Goal: Task Accomplishment & Management: Use online tool/utility

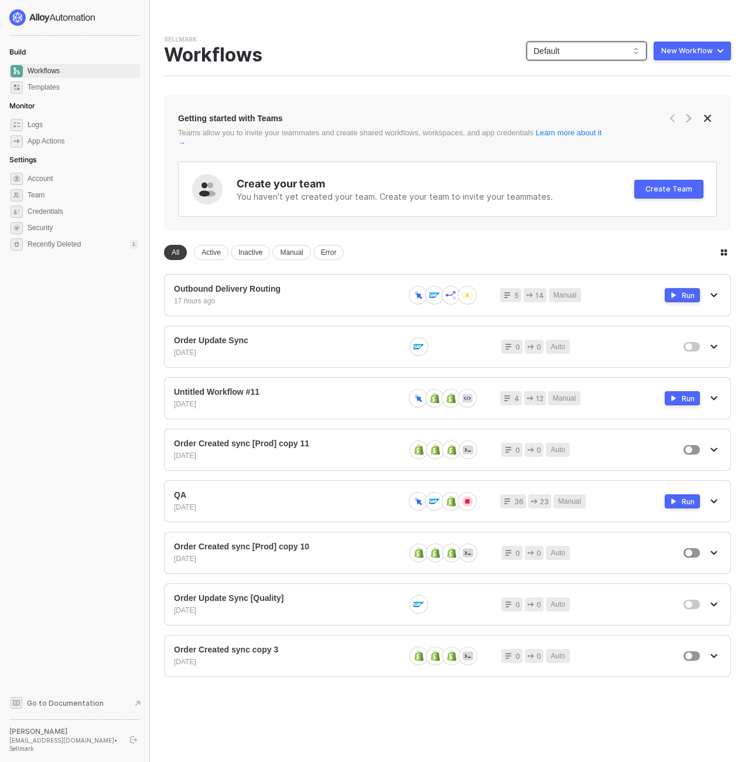
click at [628, 44] on span "Default" at bounding box center [587, 51] width 106 height 18
click at [567, 183] on div "KJRests" at bounding box center [589, 193] width 119 height 20
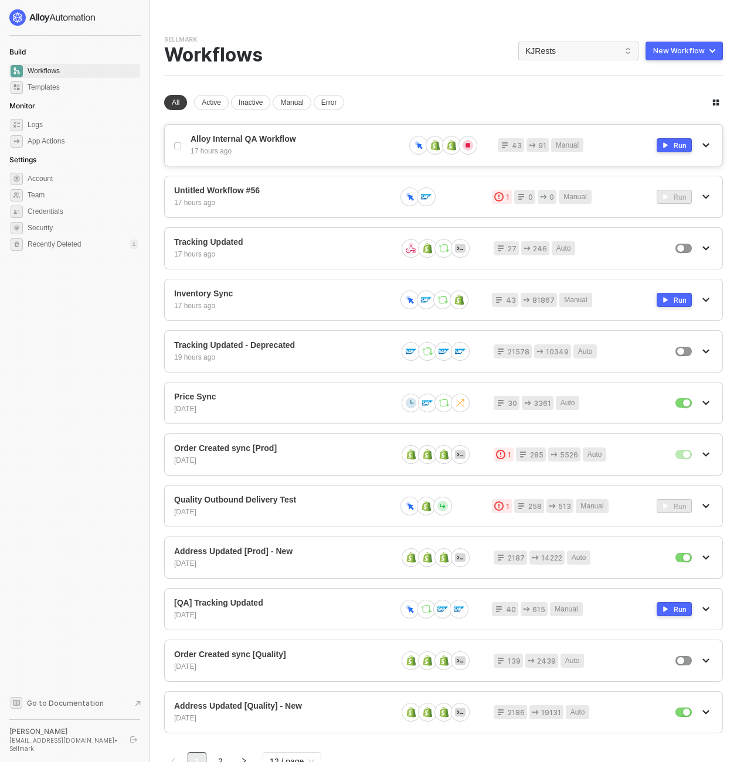
click at [706, 140] on button "button" at bounding box center [706, 145] width 14 height 14
click at [665, 235] on div "Delete" at bounding box center [664, 237] width 73 height 11
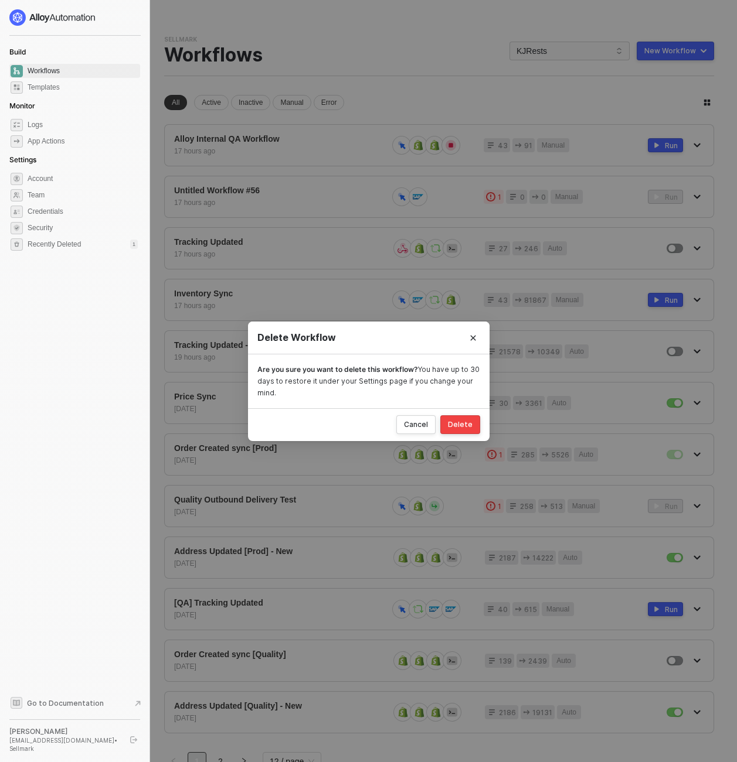
click at [466, 428] on div "Delete" at bounding box center [460, 424] width 25 height 9
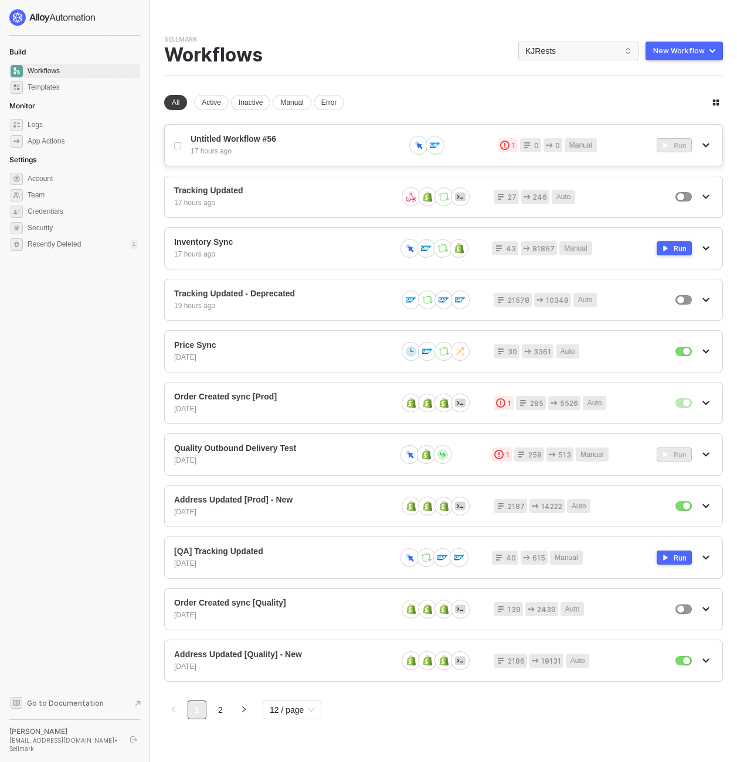
click at [700, 146] on button "button" at bounding box center [706, 145] width 14 height 14
click at [654, 239] on div "Delete" at bounding box center [664, 237] width 73 height 11
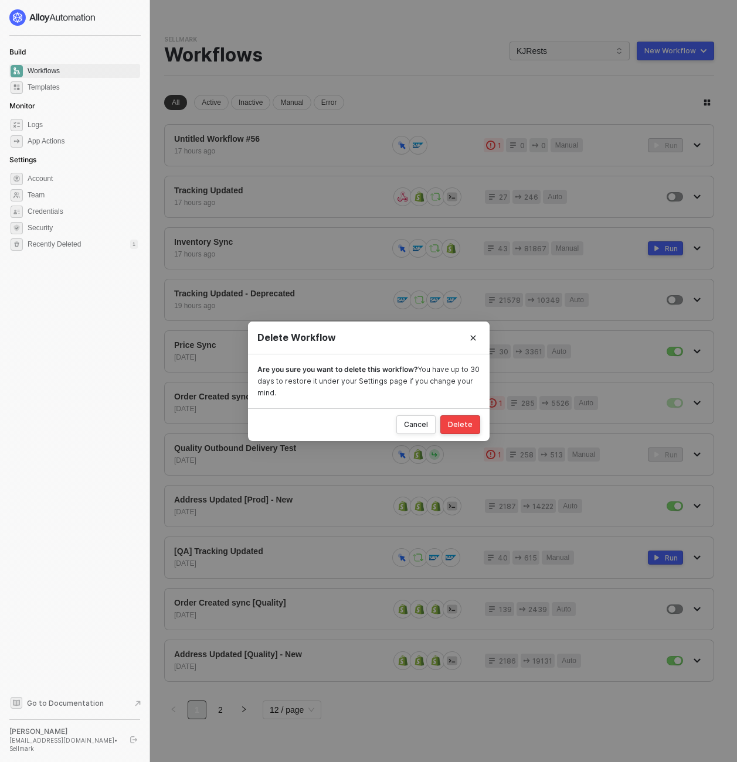
click at [464, 421] on div "Delete" at bounding box center [460, 424] width 25 height 9
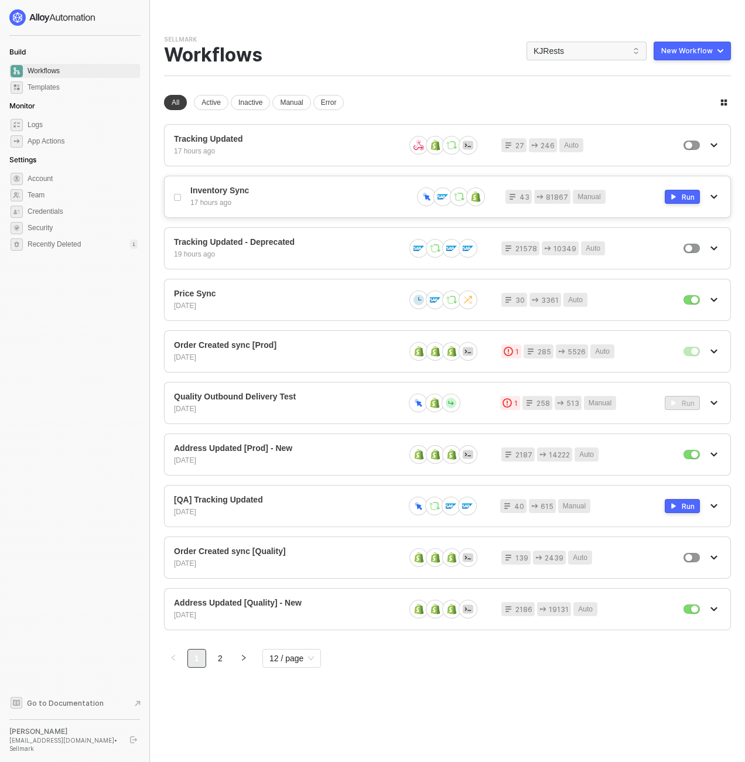
click at [333, 205] on div "17 hours ago" at bounding box center [296, 203] width 213 height 10
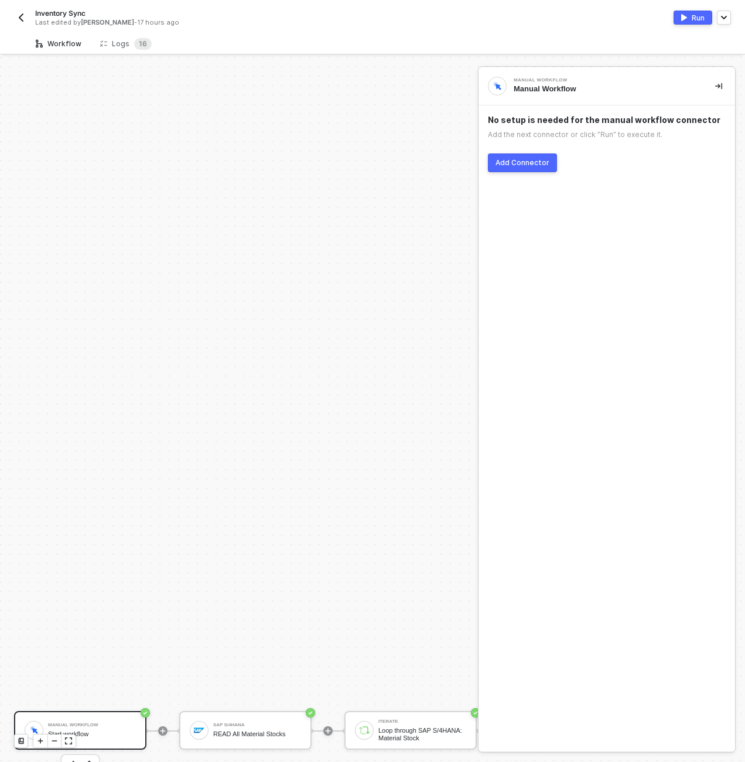
scroll to position [337, 0]
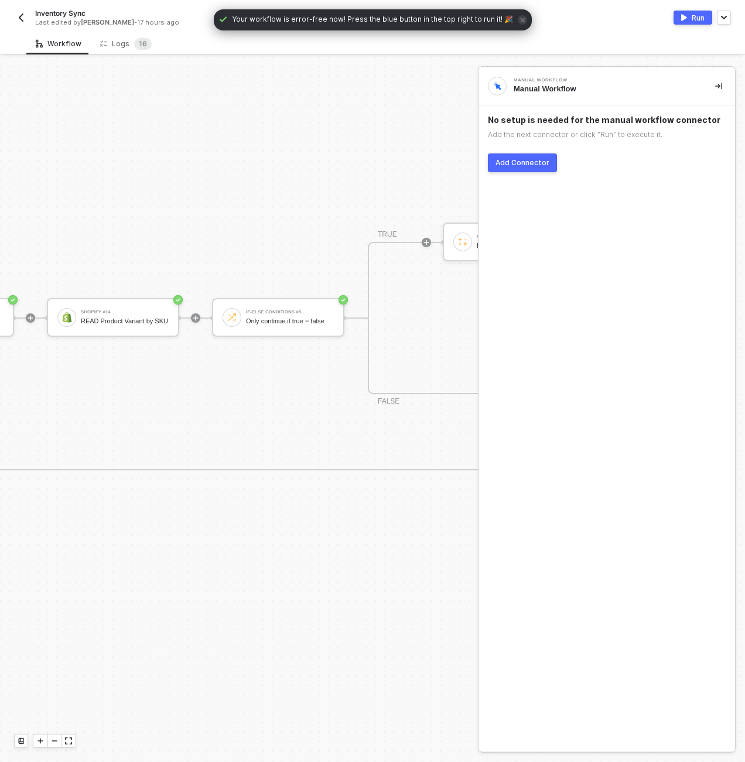
scroll to position [337, 703]
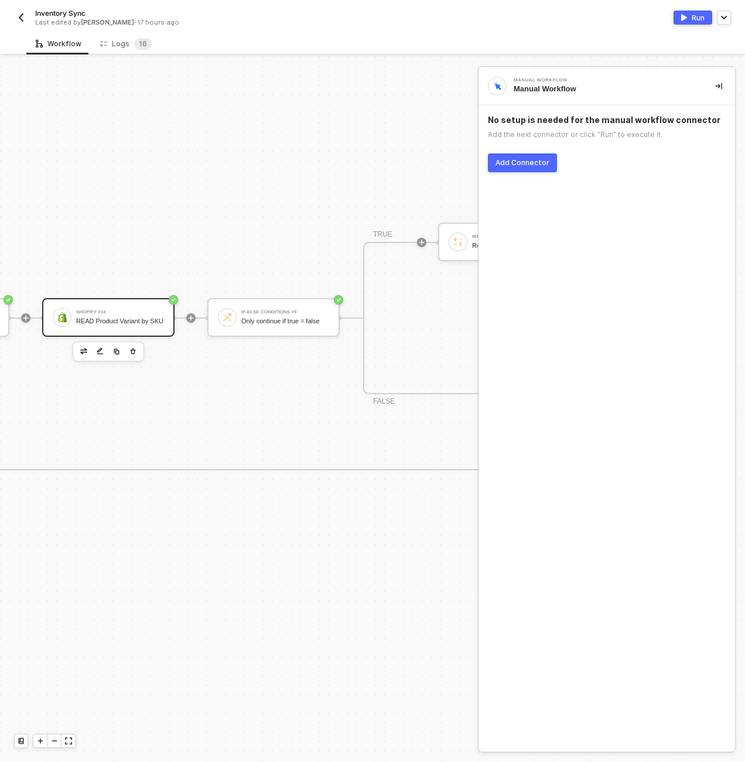
click at [149, 310] on div "Shopify #14" at bounding box center [120, 312] width 88 height 5
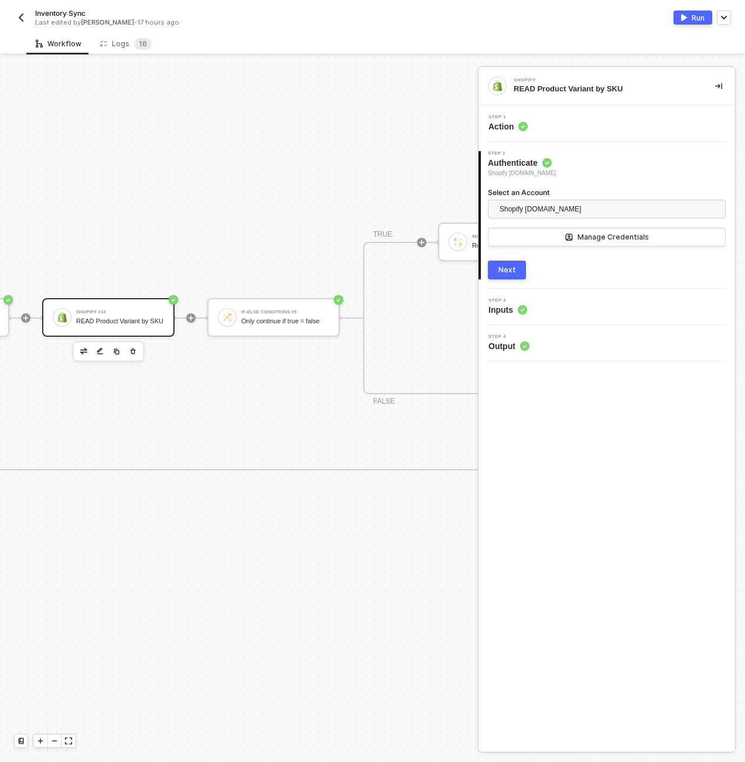
click at [547, 301] on div "Step 3 Inputs" at bounding box center [609, 307] width 254 height 18
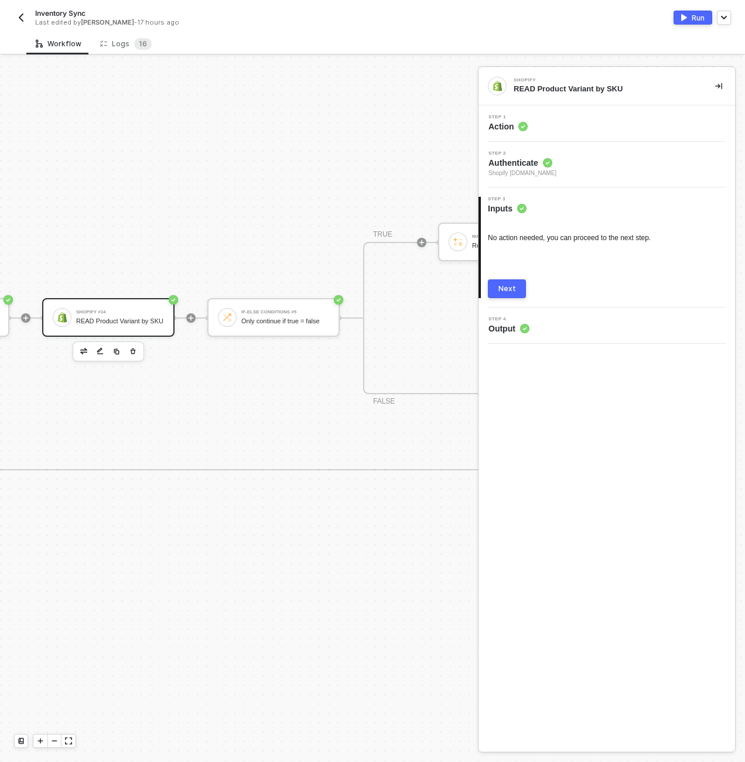
scroll to position [339, 703]
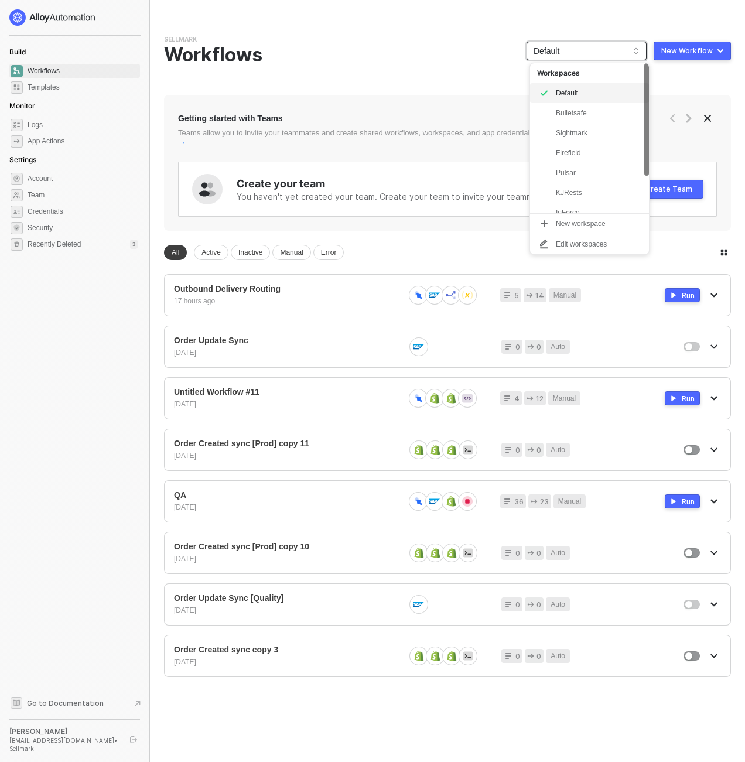
click at [582, 58] on span "Default" at bounding box center [587, 51] width 106 height 18
click at [574, 197] on div "KJRests" at bounding box center [599, 193] width 86 height 14
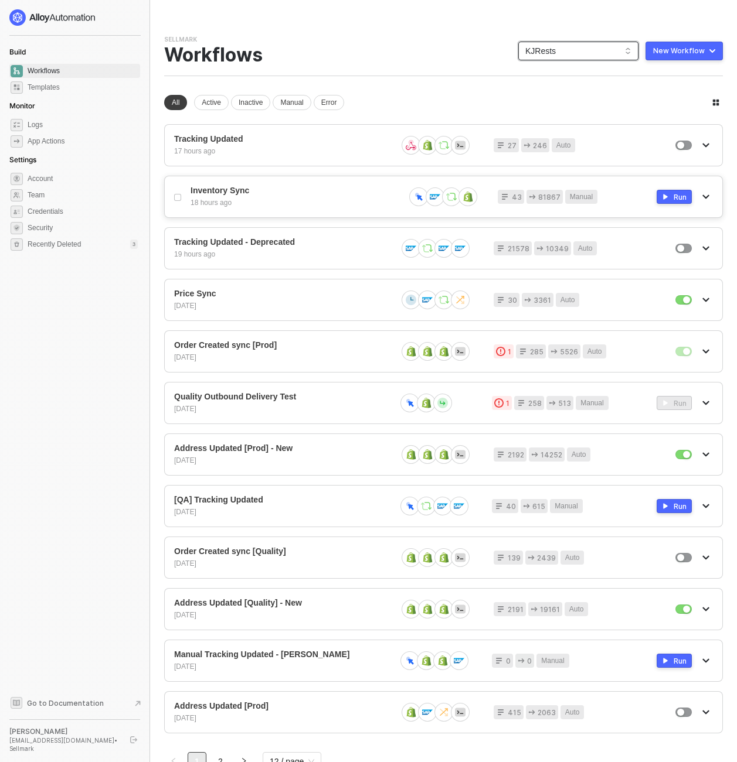
click at [283, 193] on span "Inventory Sync" at bounding box center [292, 191] width 205 height 10
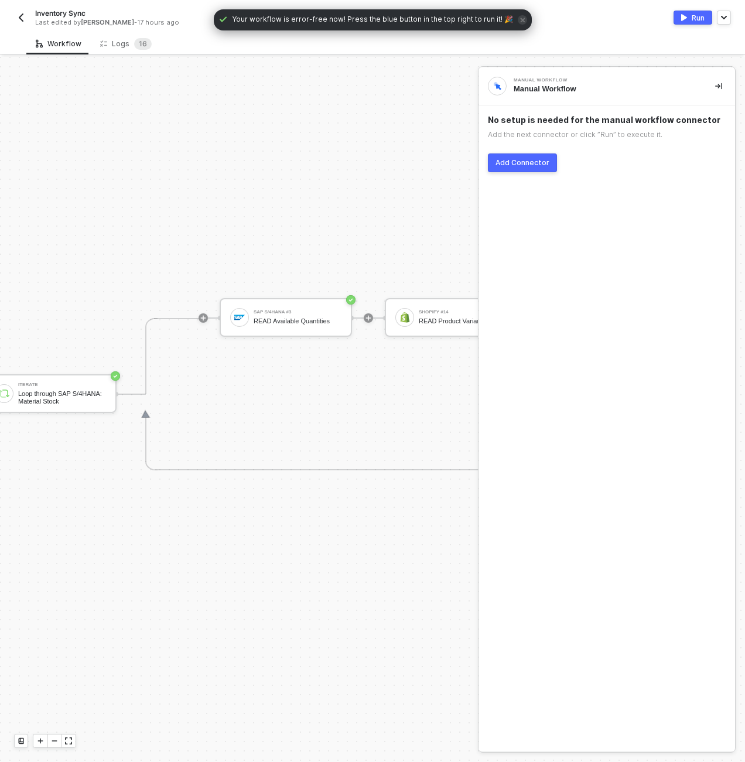
scroll to position [337, 375]
click at [305, 307] on div "SAP S/4HANA #3 READ Available Quantities" at bounding box center [283, 317] width 88 height 22
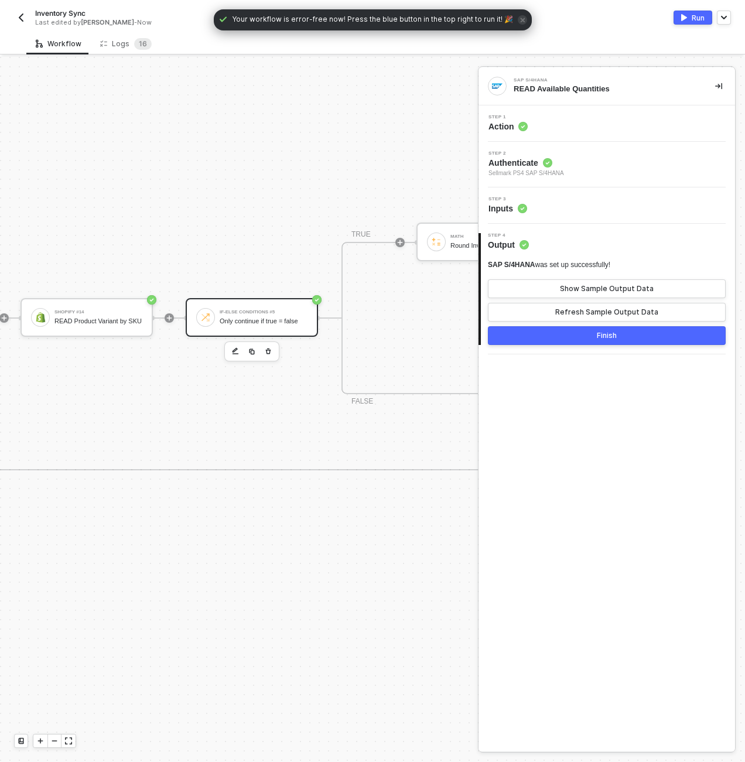
scroll to position [337, 727]
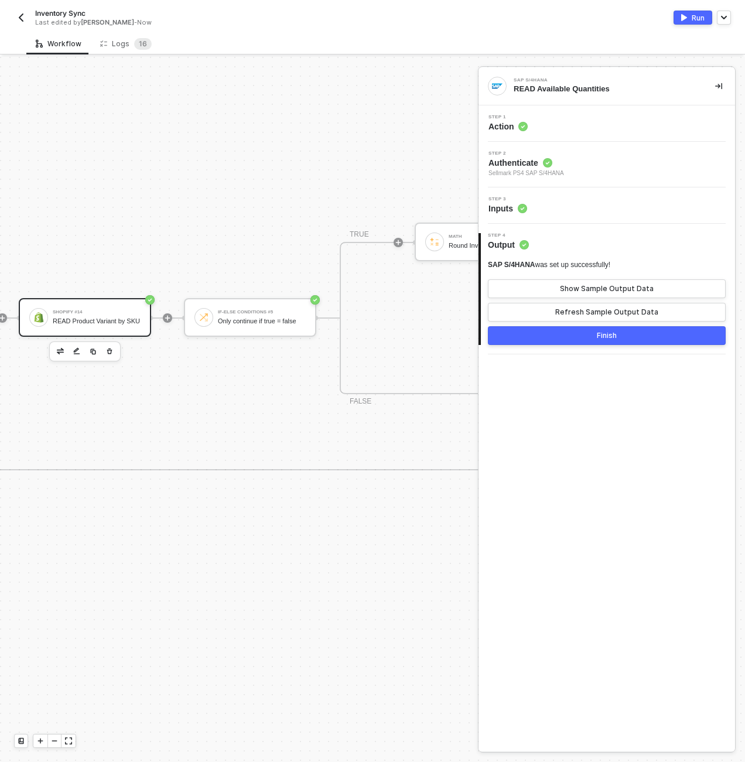
click at [110, 323] on div "READ Product Variant by SKU" at bounding box center [97, 322] width 88 height 8
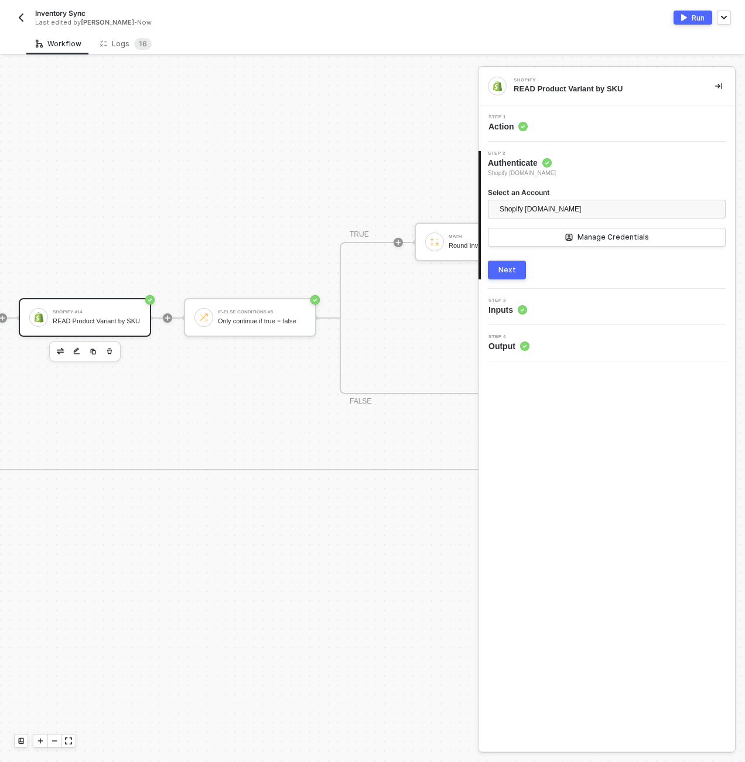
click at [591, 121] on div "Step 1 Action" at bounding box center [609, 124] width 254 height 18
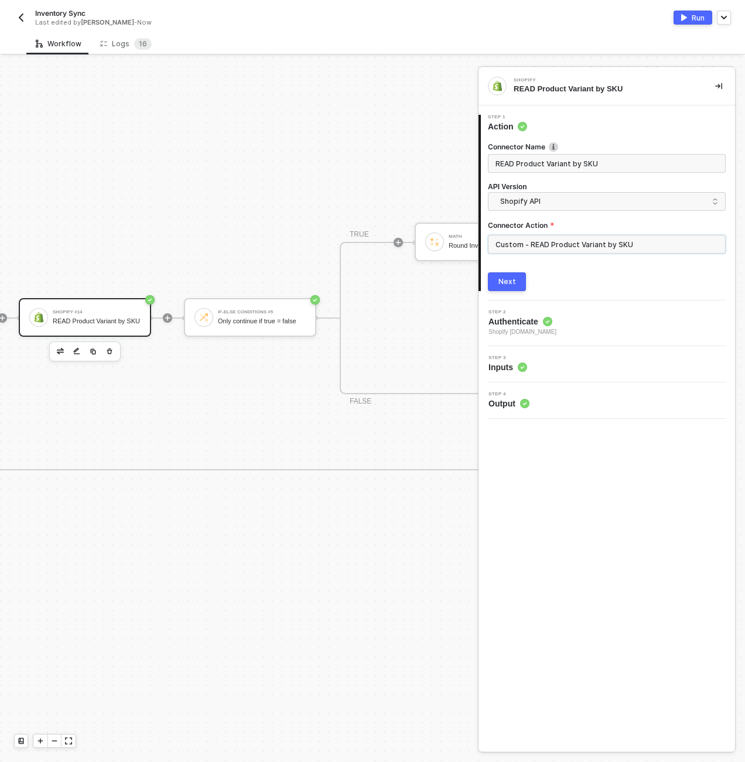
click at [576, 238] on input "Custom - READ Product Variant by SKU" at bounding box center [607, 244] width 238 height 19
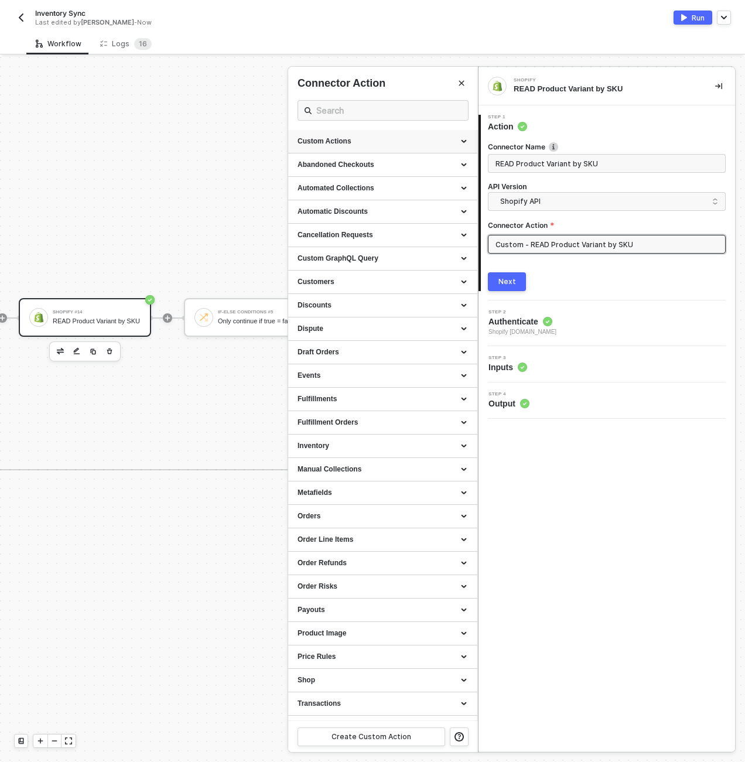
click at [437, 132] on div "Custom Actions" at bounding box center [382, 141] width 189 height 23
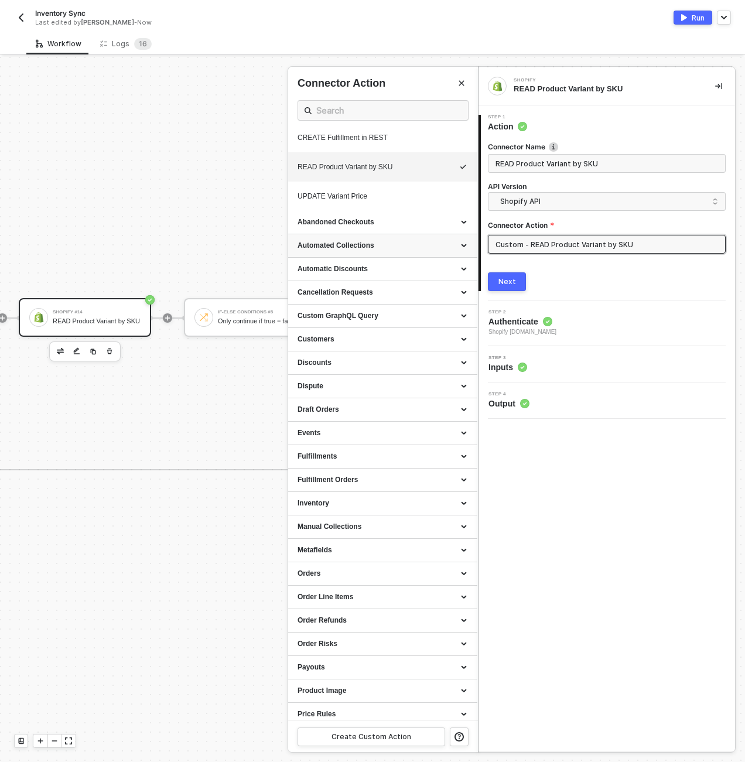
scroll to position [733, 0]
click at [427, 172] on icon "icon-edit" at bounding box center [430, 168] width 7 height 7
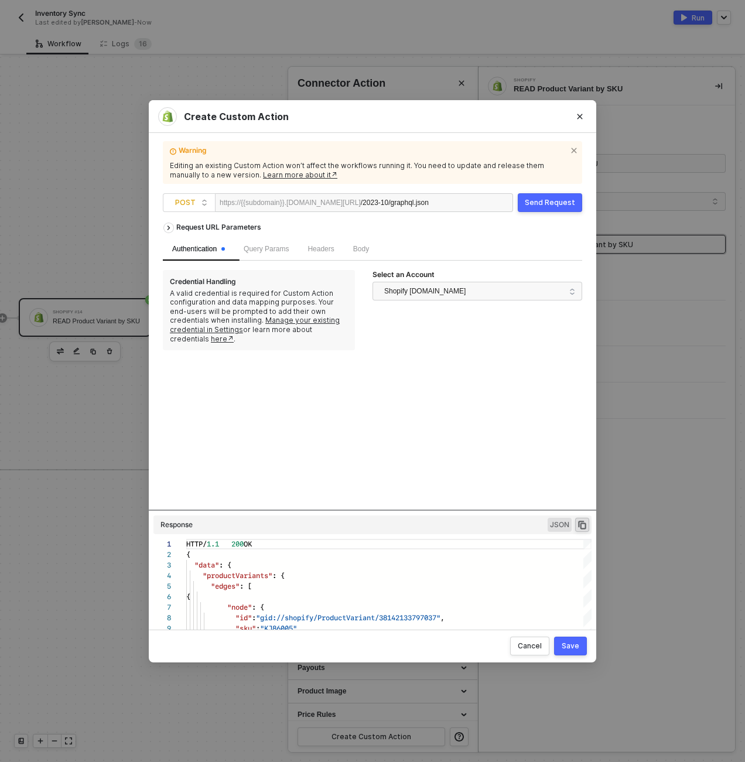
scroll to position [105, 0]
click at [369, 250] on span "Body" at bounding box center [361, 249] width 16 height 8
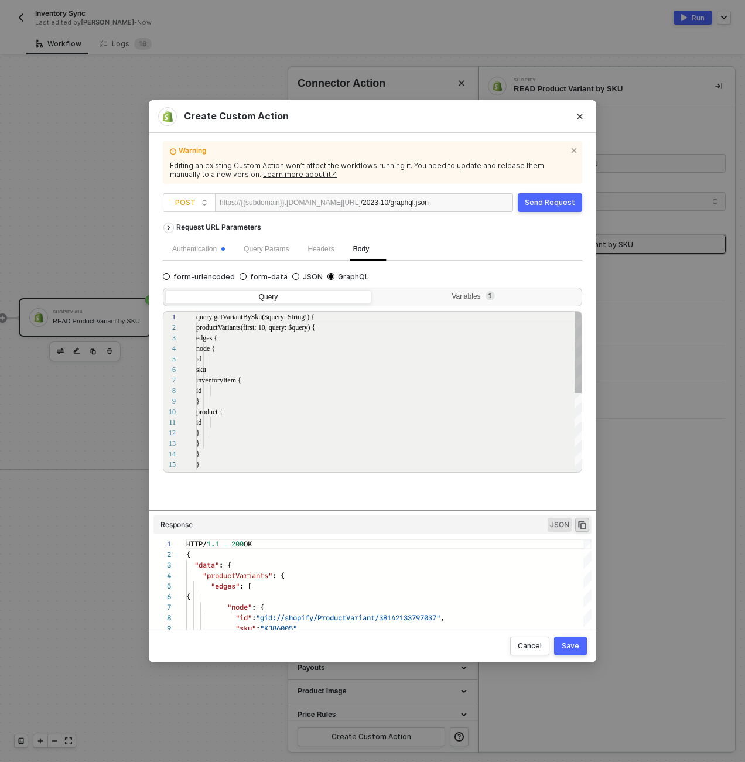
click at [433, 207] on div "/2023-10/graphql.json" at bounding box center [397, 203] width 72 height 19
copy div "/2023-10/graphql.json"
click at [359, 350] on div "node {" at bounding box center [389, 348] width 387 height 11
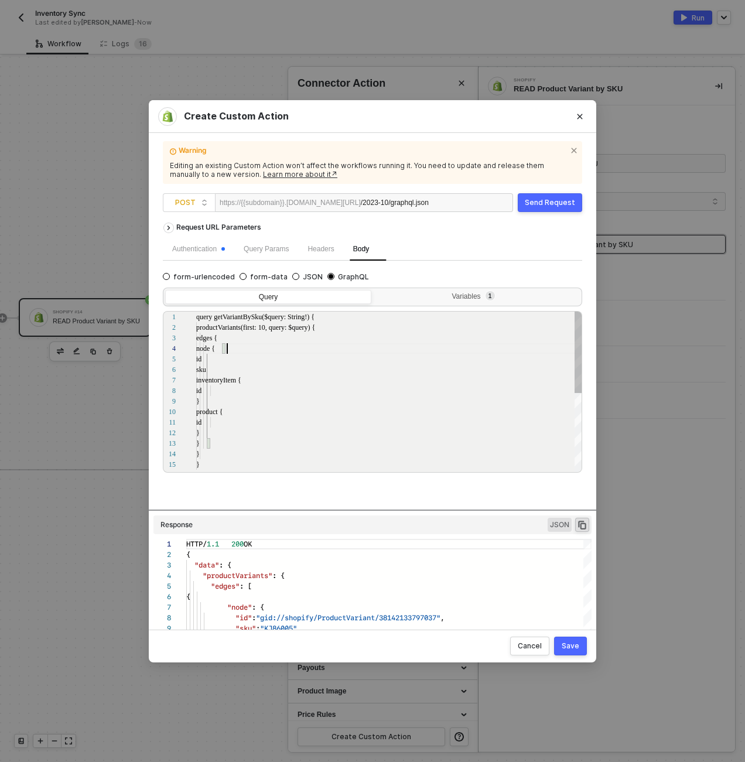
scroll to position [0, 4]
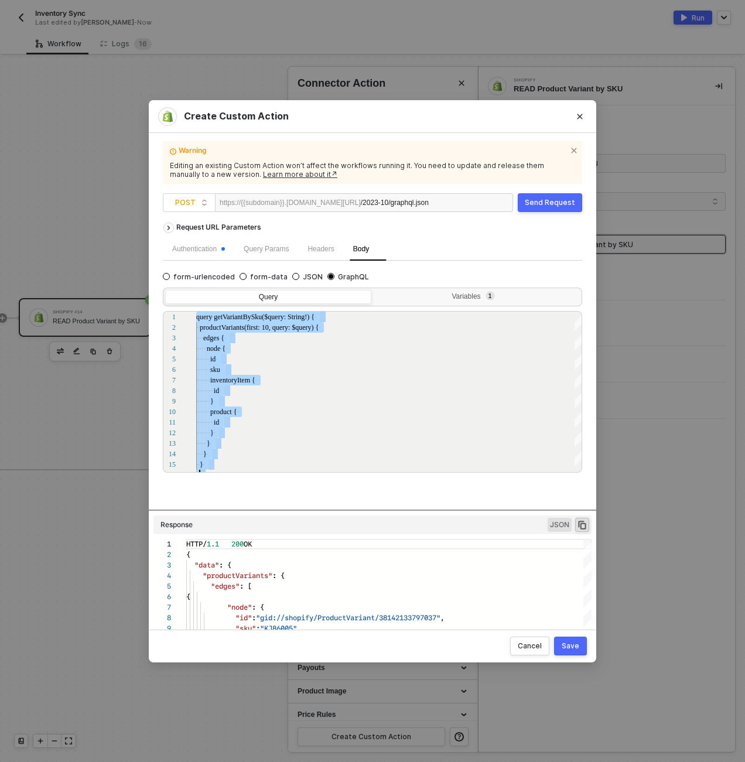
type textarea "query getVariantBySku($query: String!) { productVariants(first: 10, query: $que…"
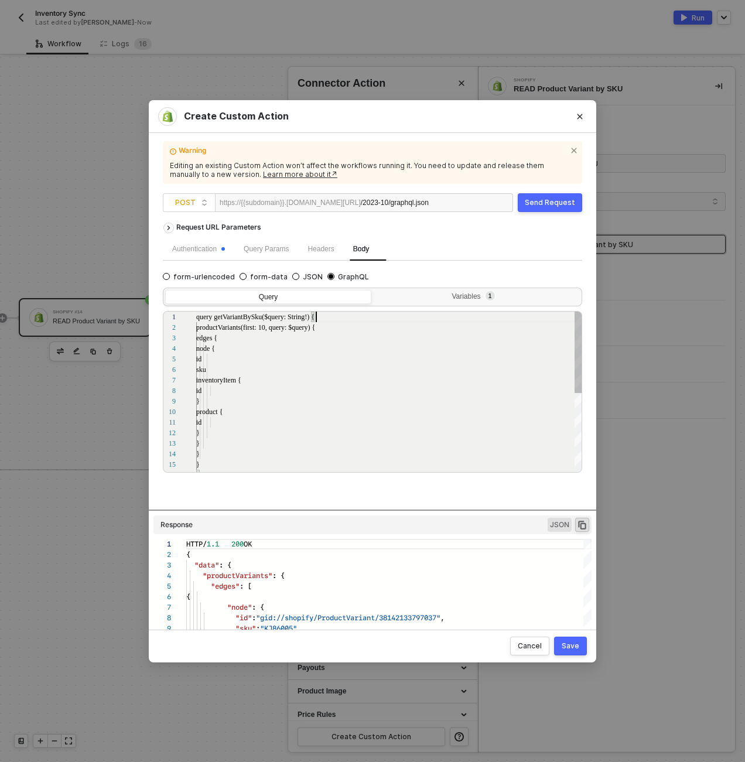
scroll to position [0, 120]
click at [526, 294] on div "Variables 1" at bounding box center [475, 296] width 191 height 9
click at [374, 290] on input "Variables 1" at bounding box center [374, 290] width 0 height 0
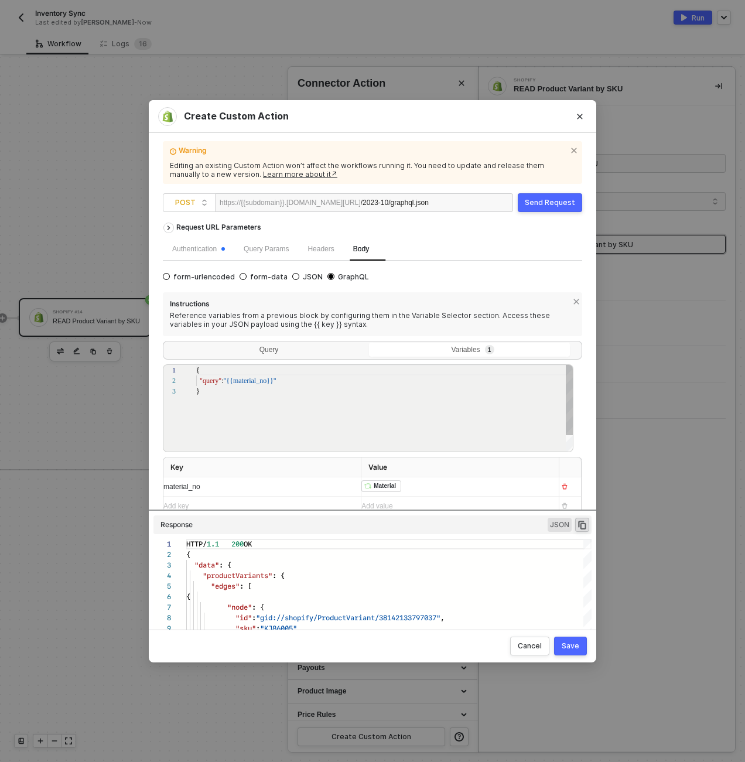
scroll to position [21, 0]
